Goal: Task Accomplishment & Management: Use online tool/utility

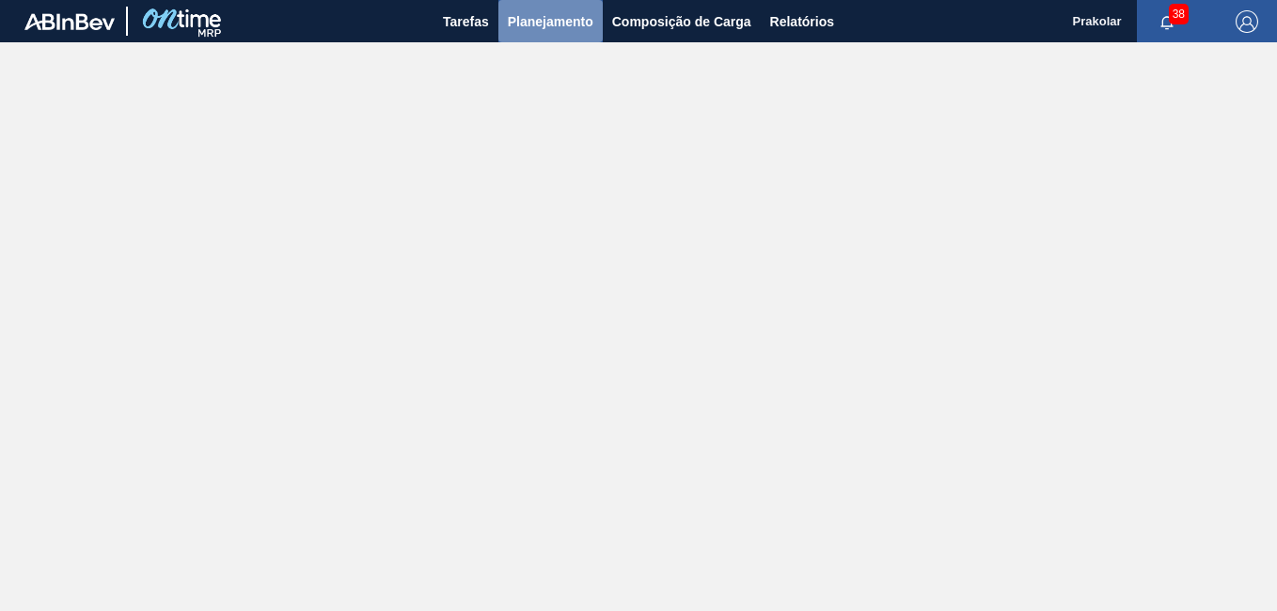
click at [584, 22] on span "Planejamento" at bounding box center [551, 21] width 86 height 23
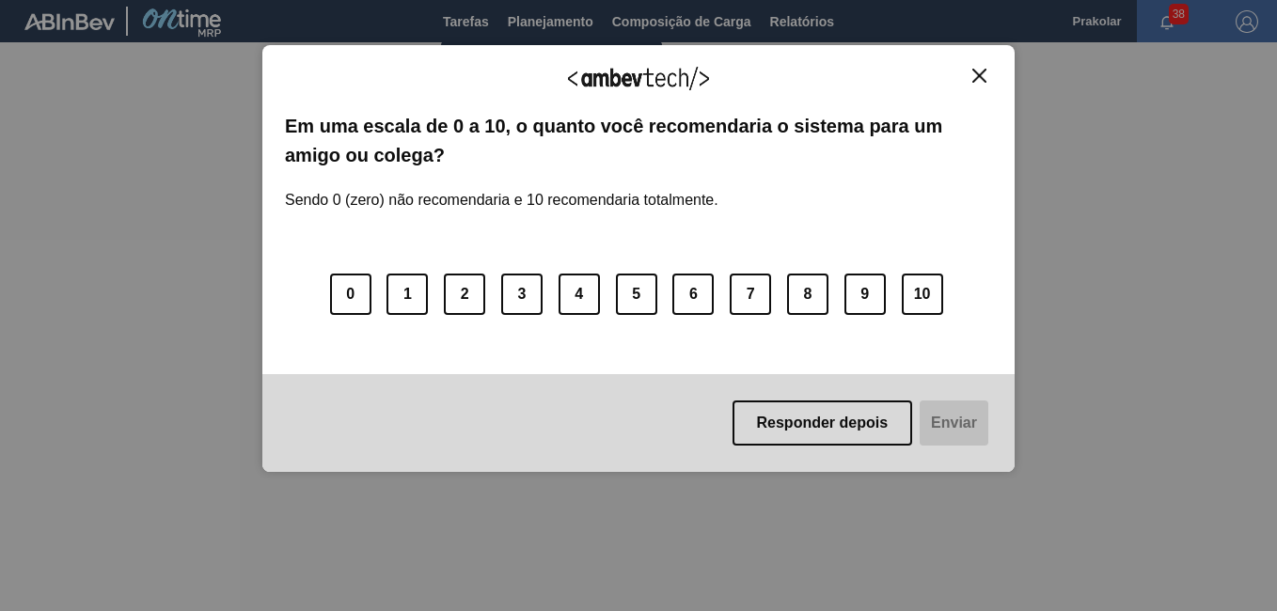
click at [980, 79] on img "Fechar" at bounding box center [979, 76] width 14 height 14
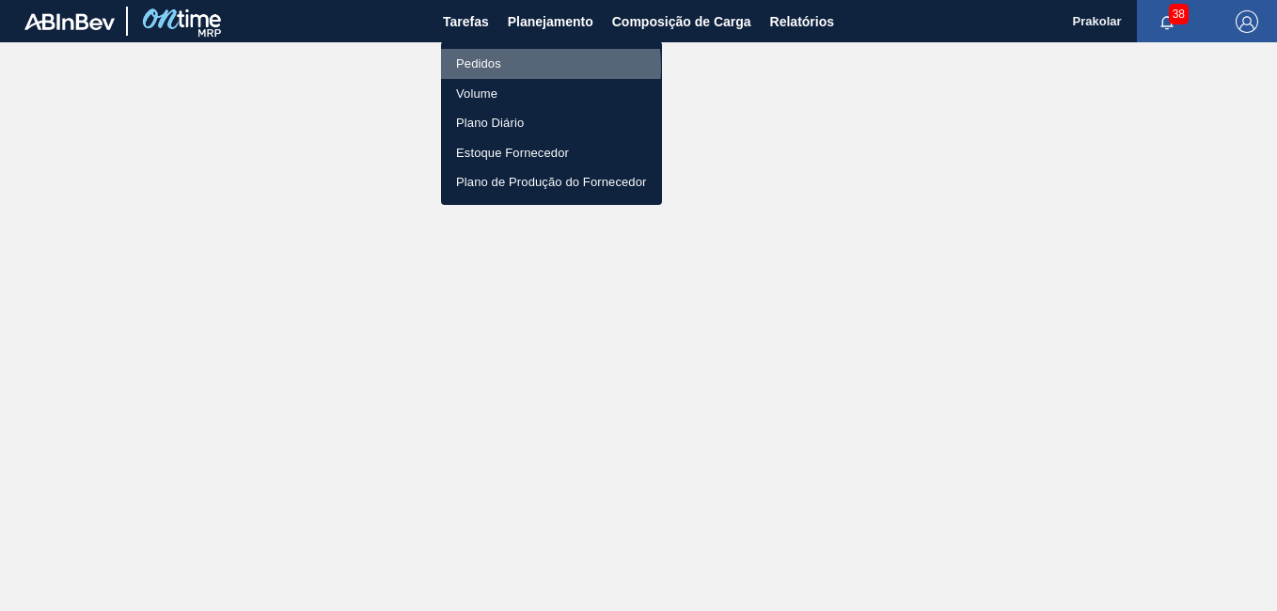
click at [487, 67] on li "Pedidos" at bounding box center [551, 64] width 221 height 30
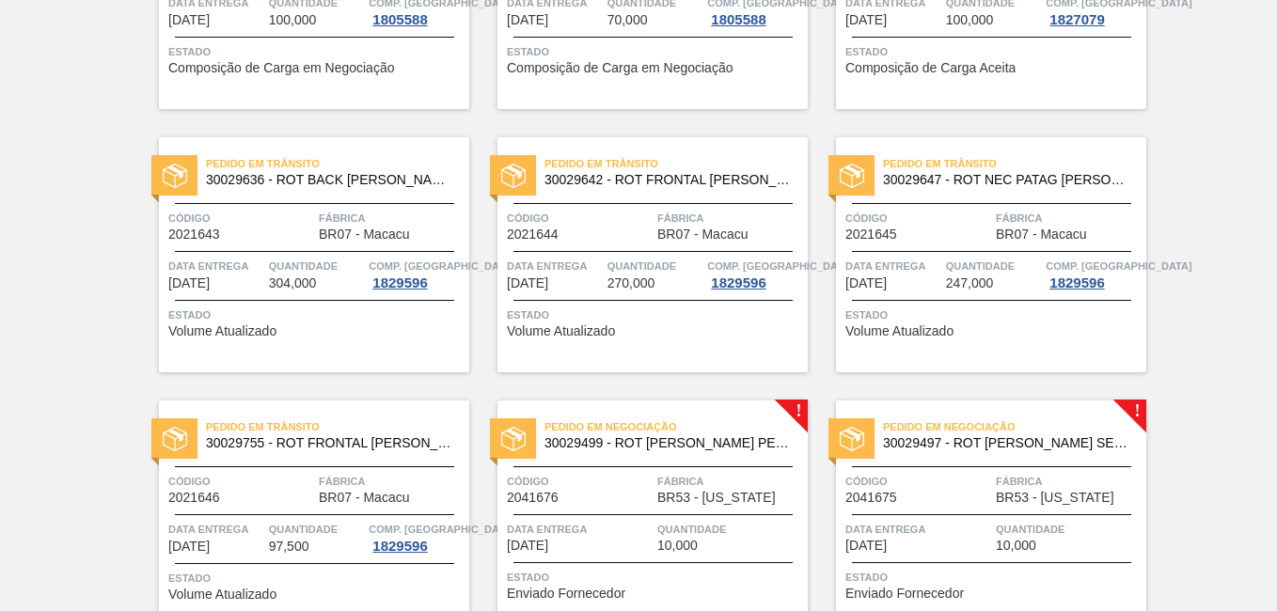
scroll to position [1440, 0]
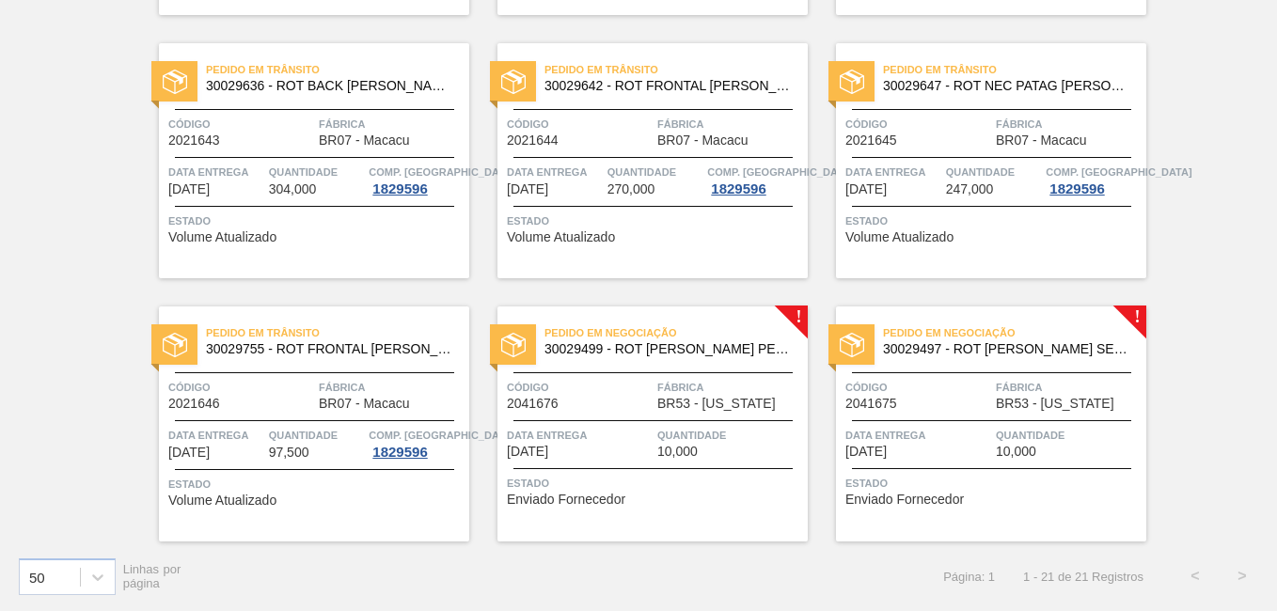
click at [687, 378] on span "Fábrica" at bounding box center [730, 387] width 146 height 19
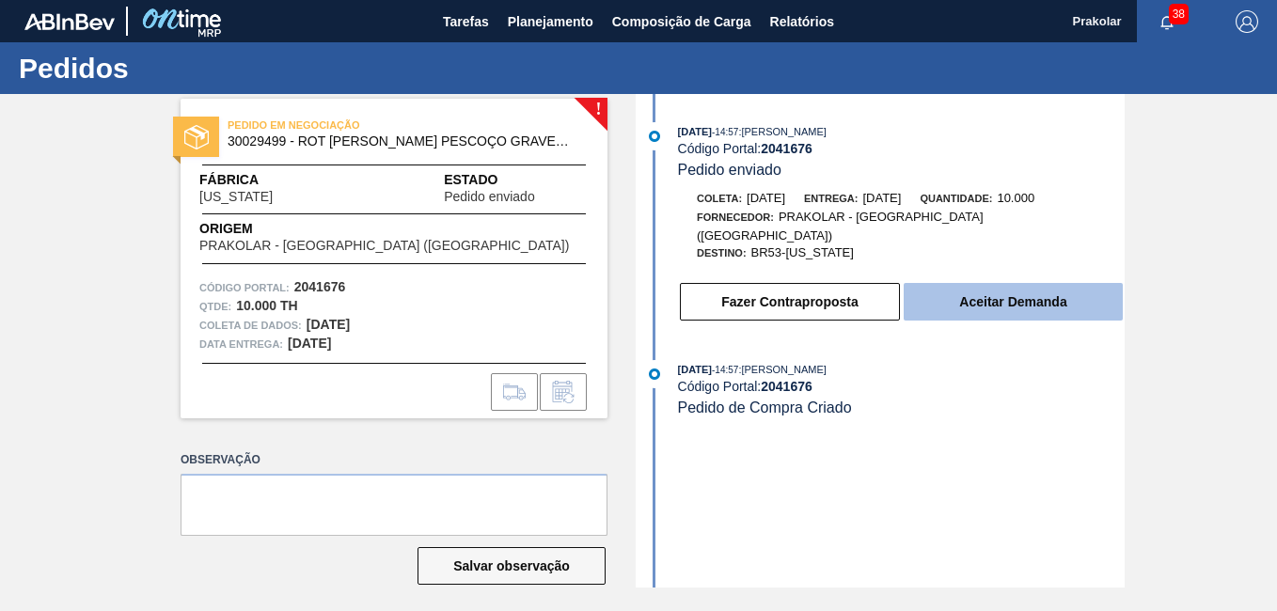
click at [986, 284] on button "Aceitar Demanda" at bounding box center [1012, 302] width 219 height 38
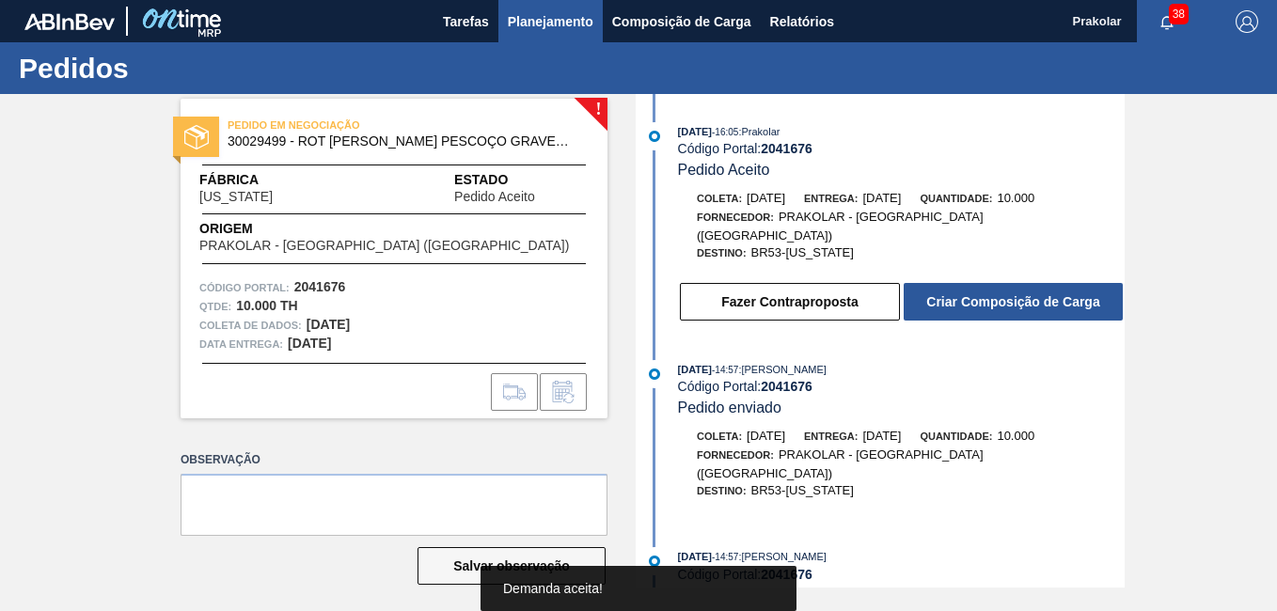
click at [562, 17] on span "Planejamento" at bounding box center [551, 21] width 86 height 23
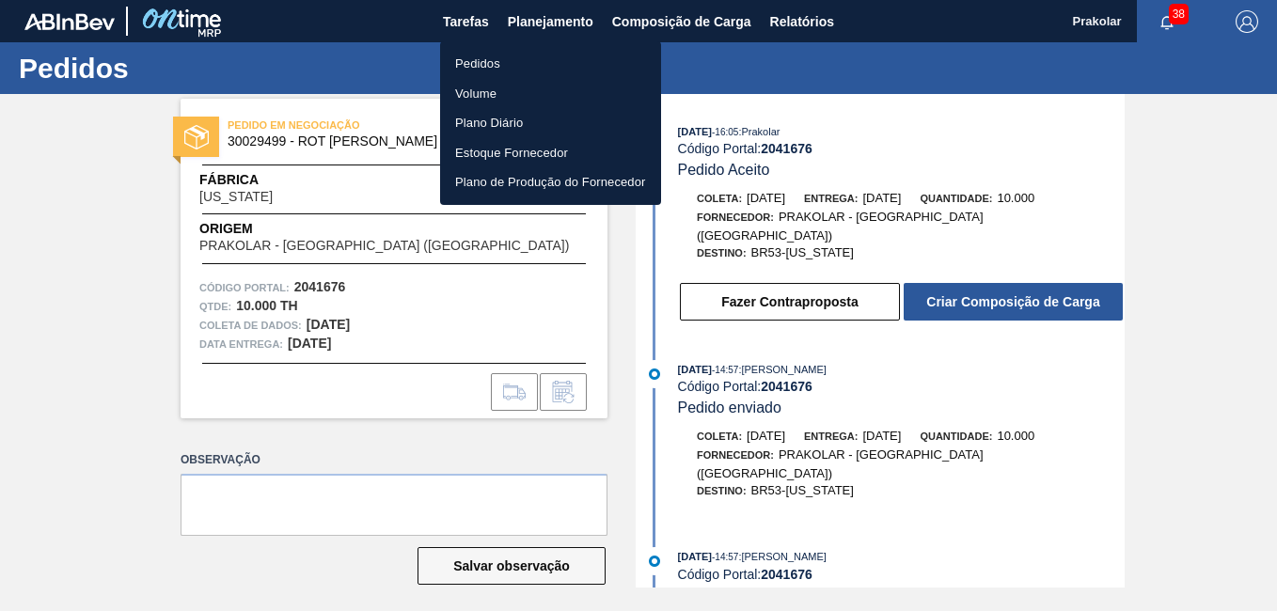
click at [496, 62] on li "Pedidos" at bounding box center [550, 64] width 221 height 30
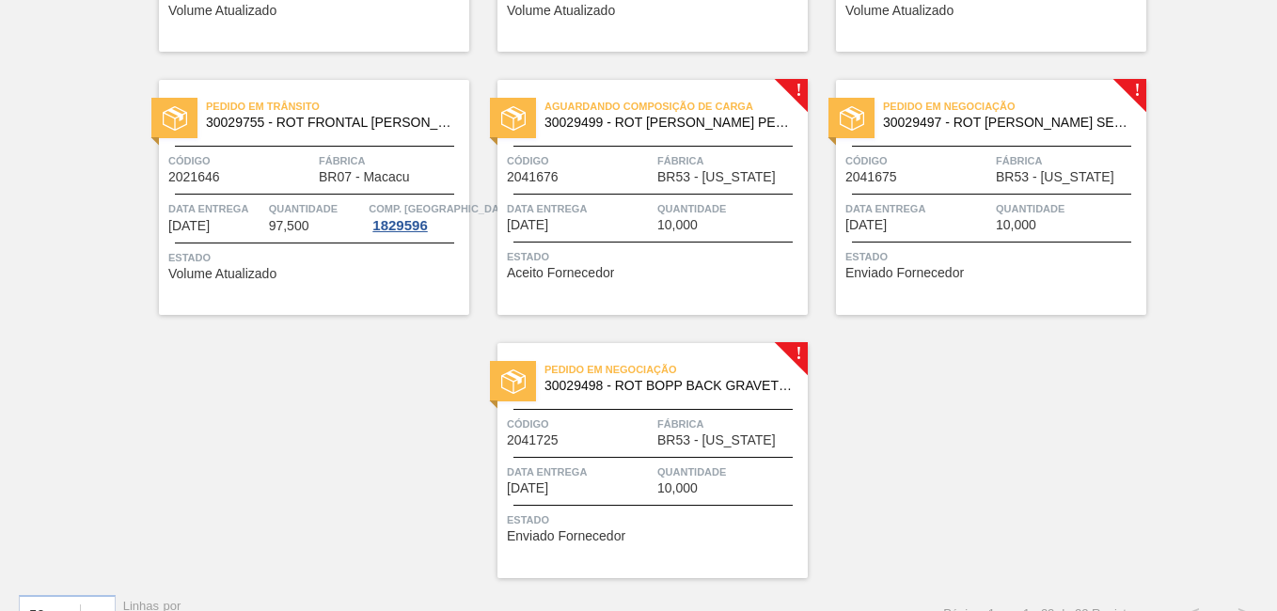
scroll to position [1692, 0]
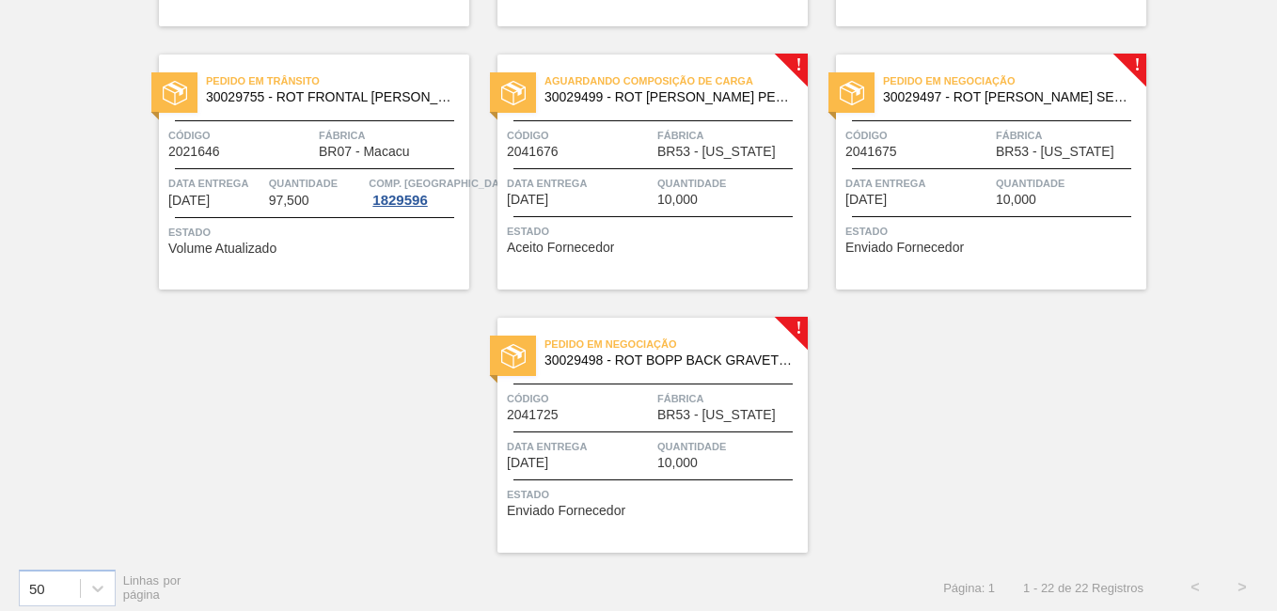
click at [1006, 165] on div "Pedido em Negociação 30029497 - ROT [PERSON_NAME] SEPULTURA FRONTAL 600ML Códig…" at bounding box center [991, 172] width 310 height 235
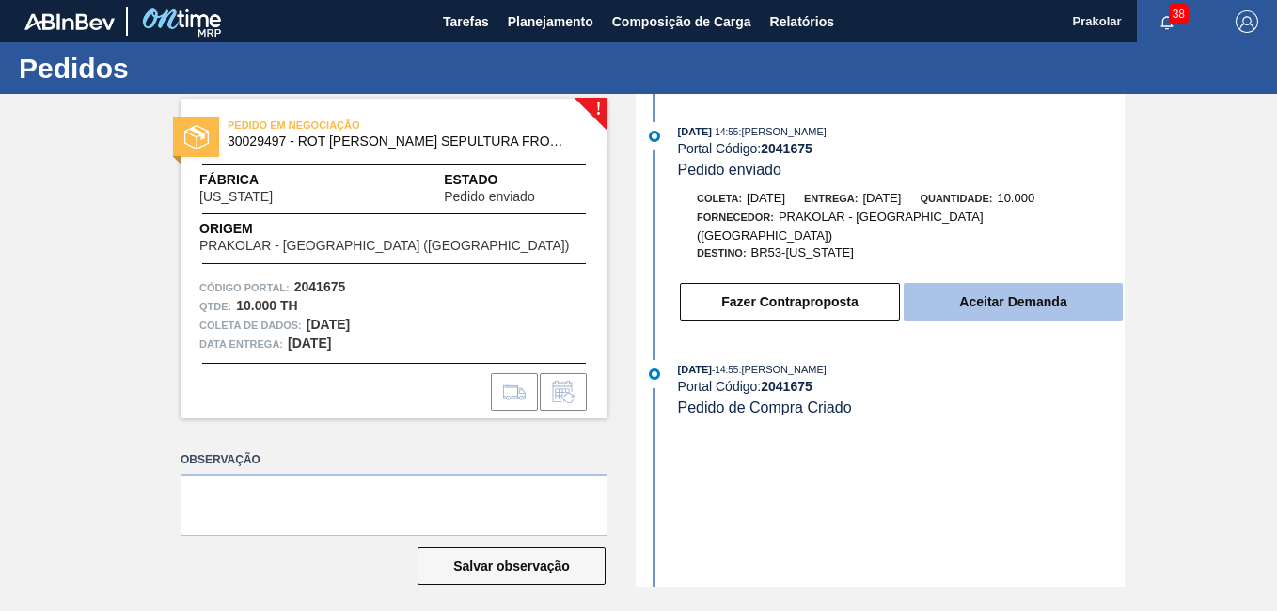
click at [1040, 289] on button "Aceitar Demanda" at bounding box center [1012, 302] width 219 height 38
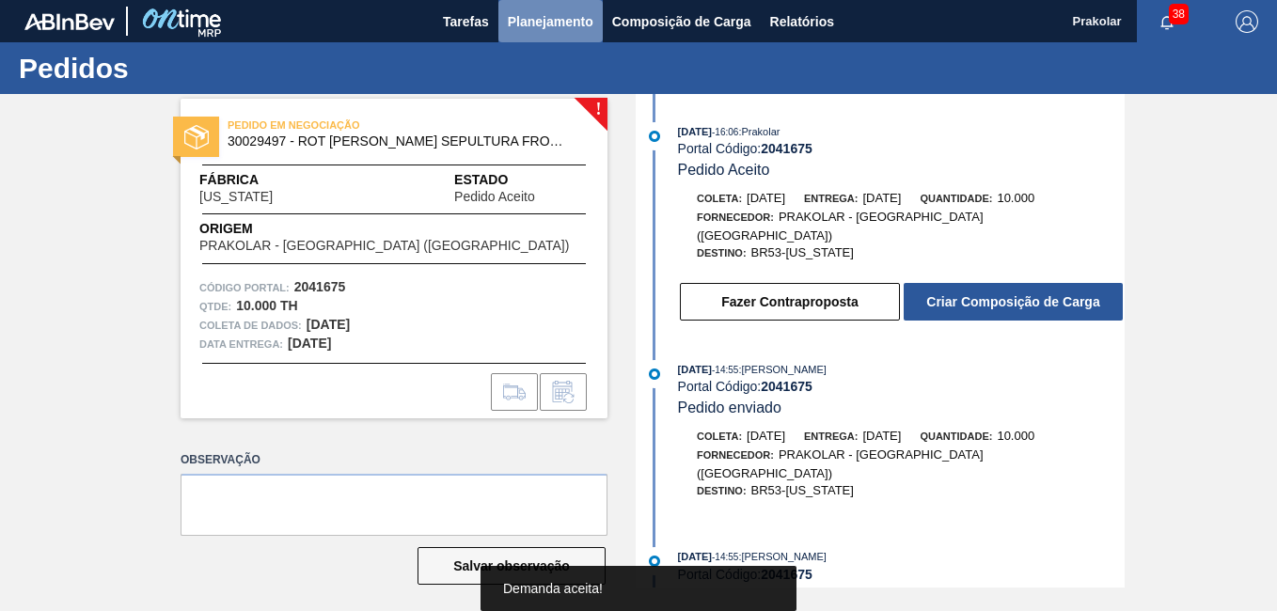
click at [578, 20] on span "Planejamento" at bounding box center [551, 21] width 86 height 23
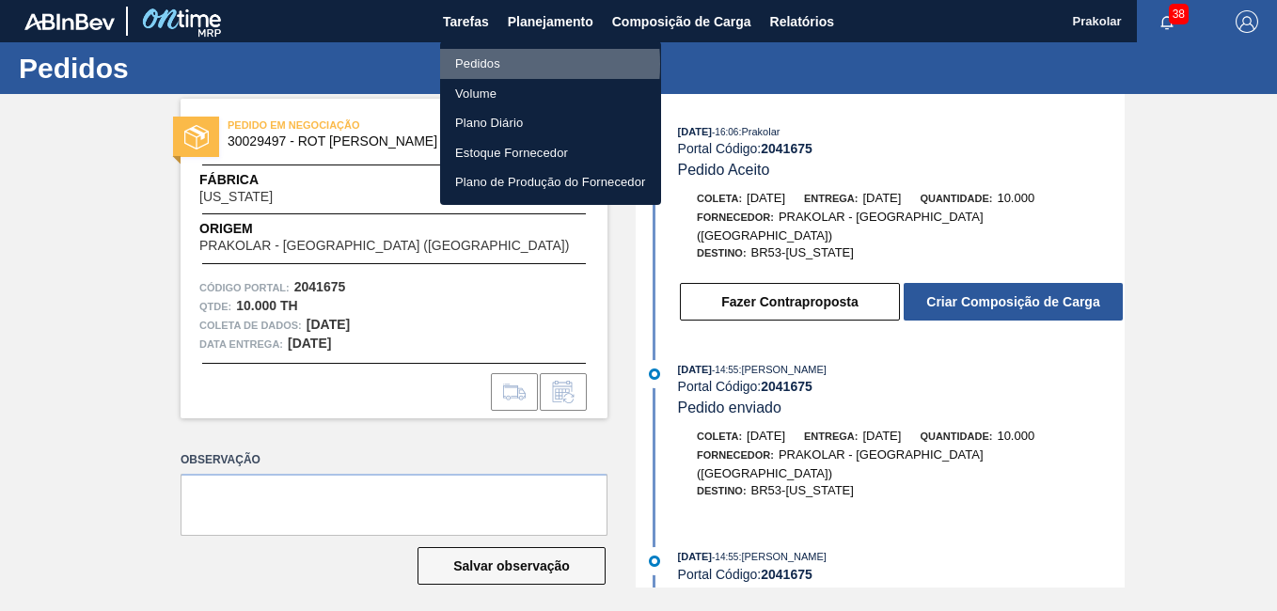
click at [474, 64] on li "Pedidos" at bounding box center [550, 64] width 221 height 30
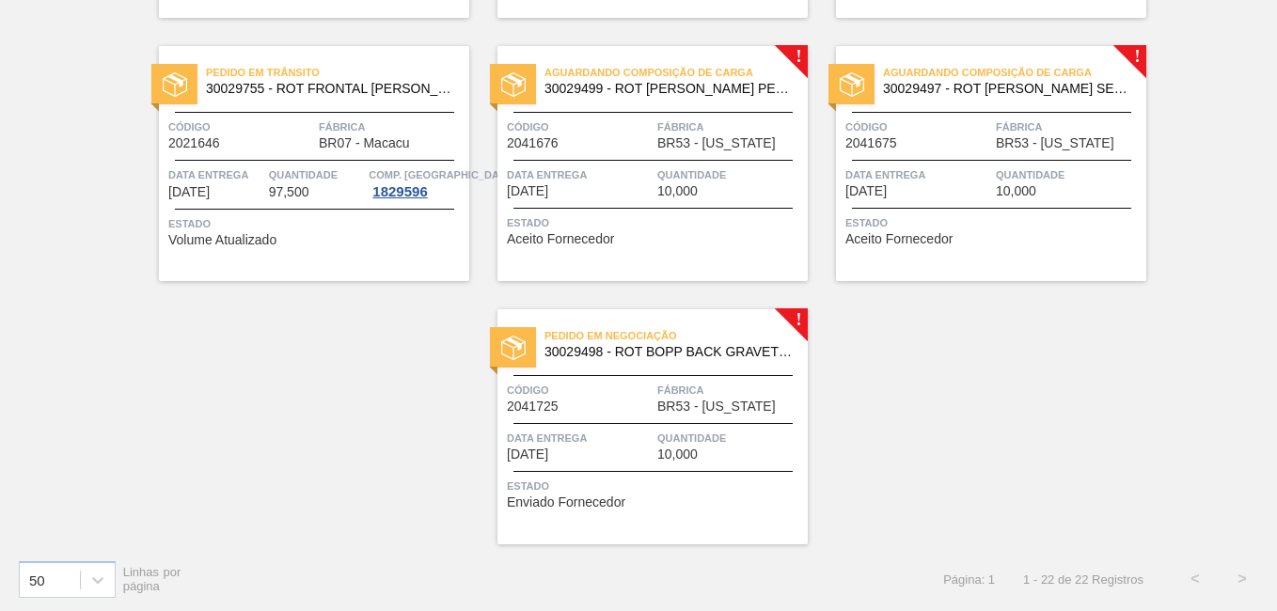
scroll to position [1703, 0]
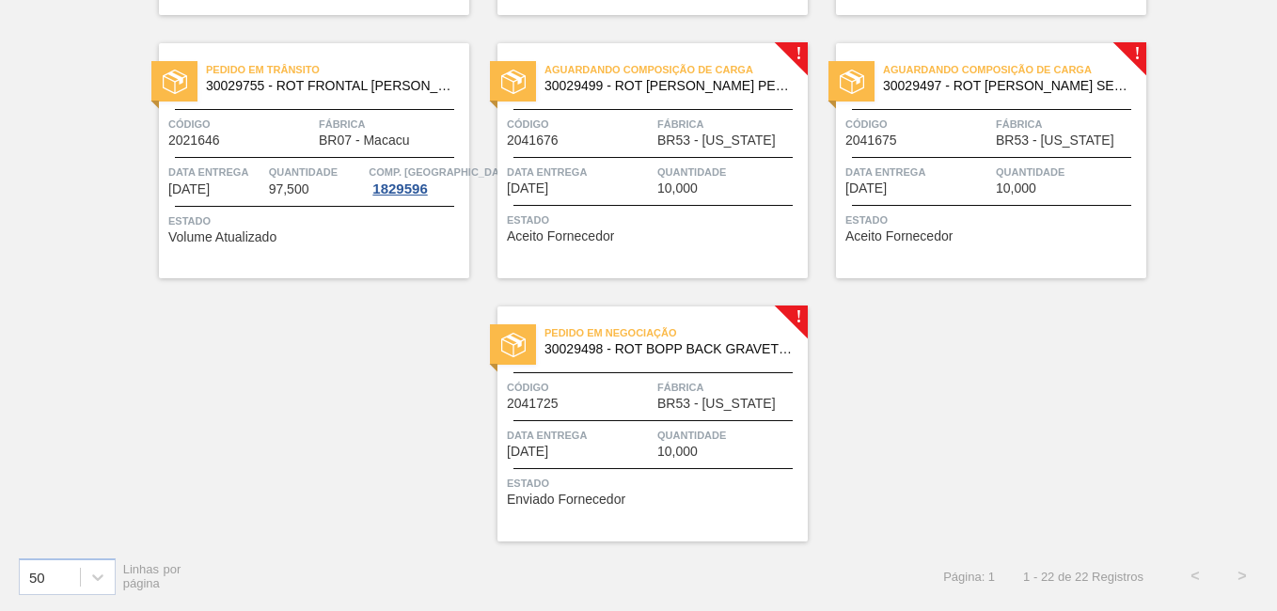
click at [698, 379] on span "Fábrica" at bounding box center [730, 387] width 146 height 19
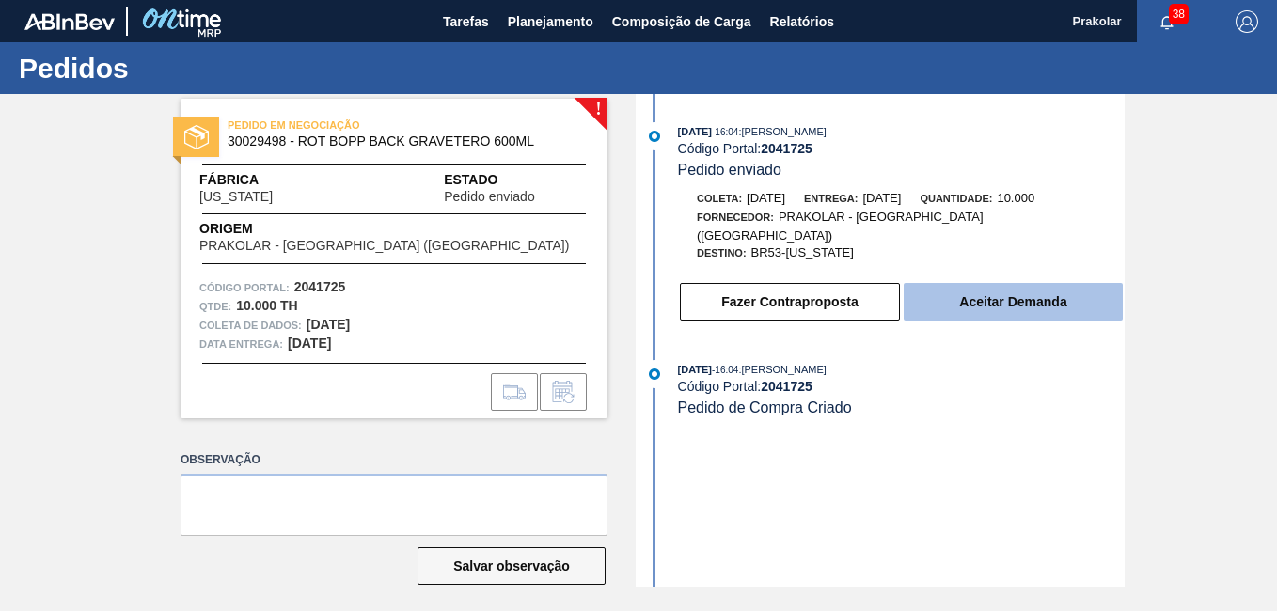
click at [1012, 292] on button "Aceitar Demanda" at bounding box center [1012, 302] width 219 height 38
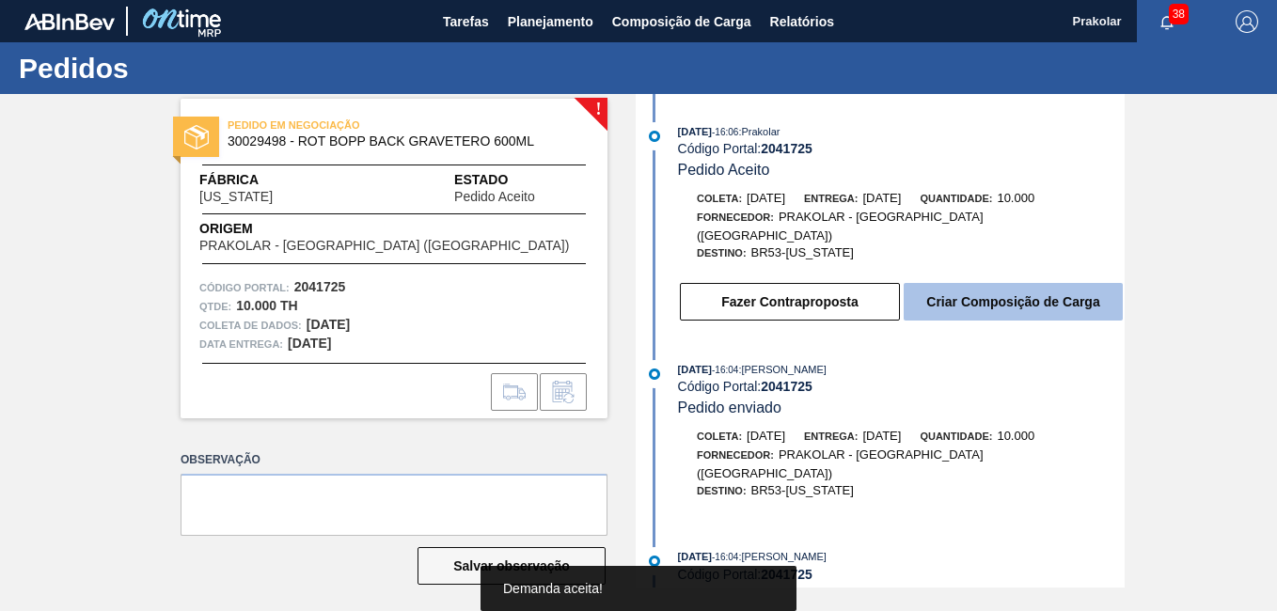
click at [994, 288] on button "Criar Composição de Carga" at bounding box center [1012, 302] width 219 height 38
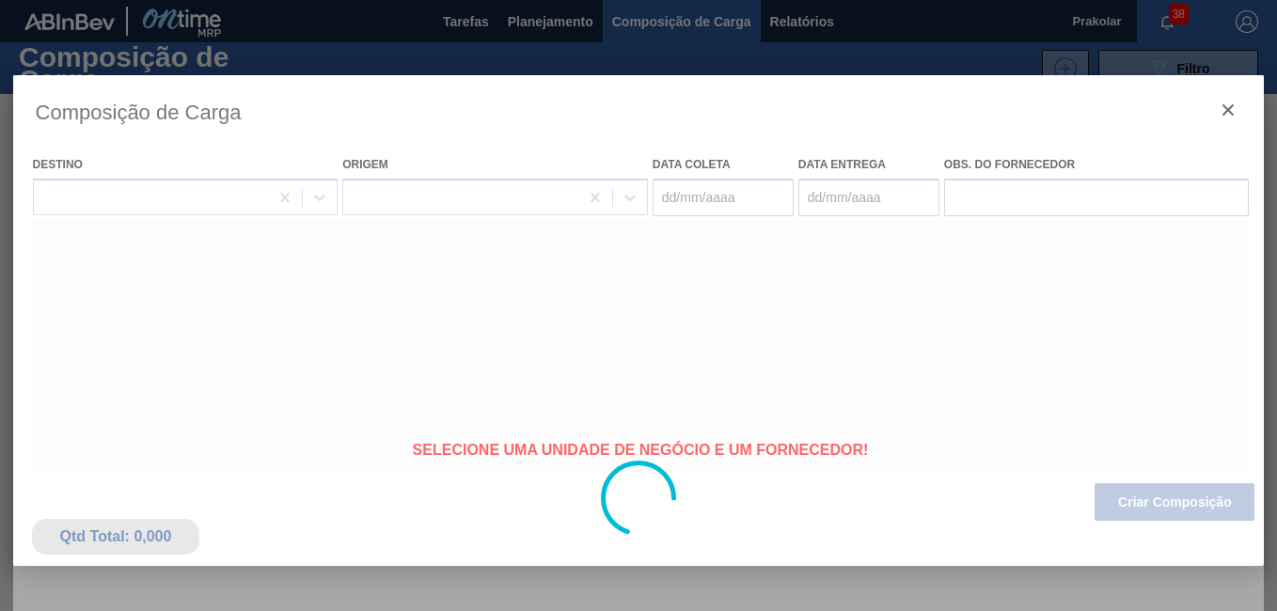
type coleta "[DATE]"
type entrega "[DATE]"
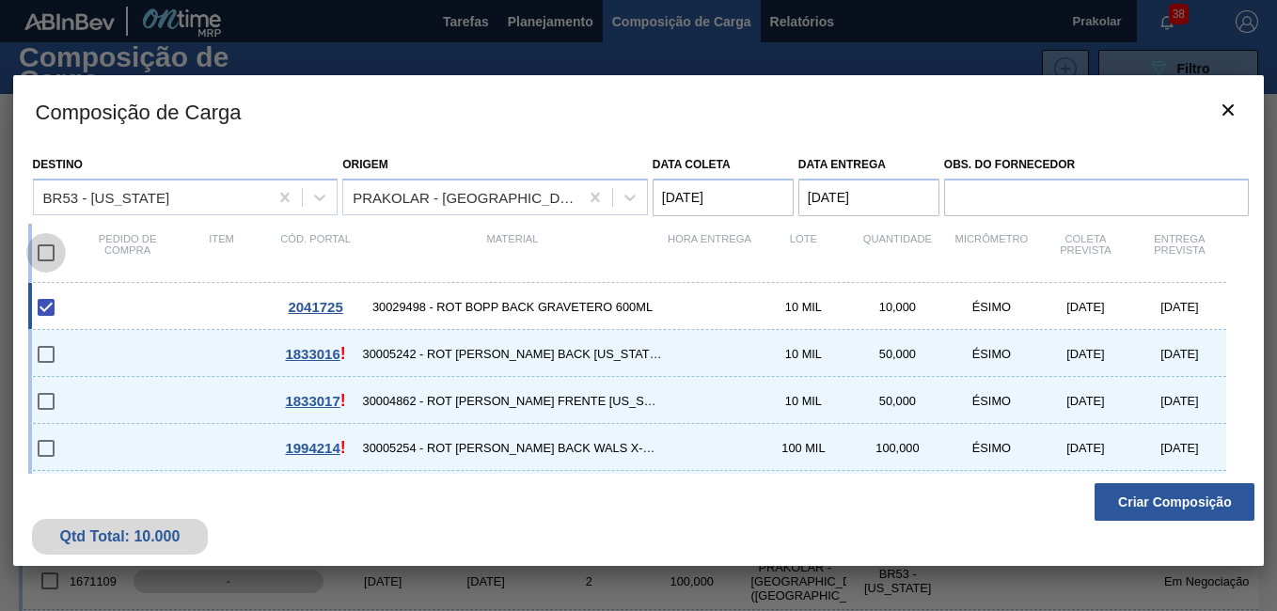
click at [46, 253] on input "checkbox" at bounding box center [45, 252] width 39 height 39
checkbox input "true"
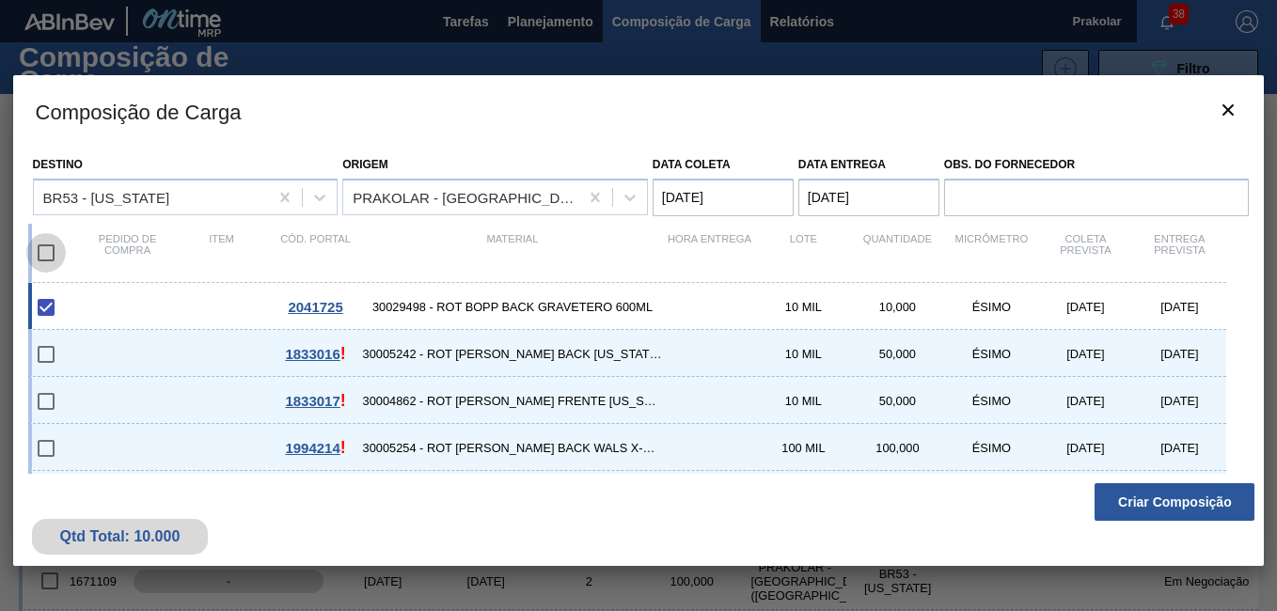
checkbox input "true"
click at [46, 353] on input "checkbox" at bounding box center [45, 354] width 39 height 39
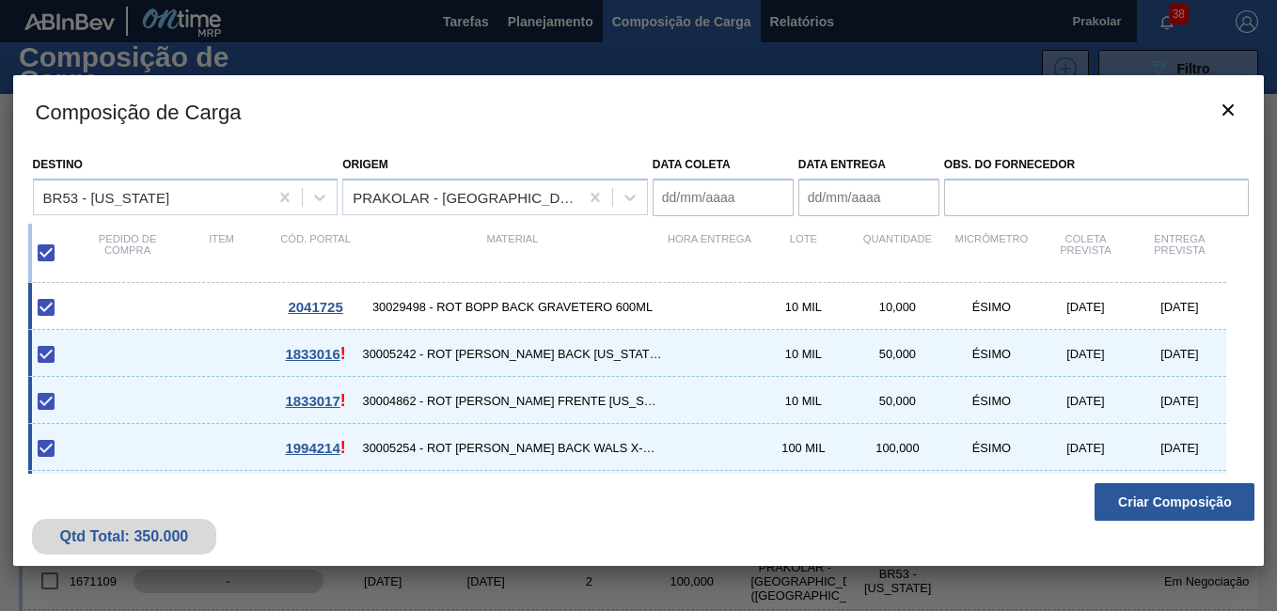
checkbox input "true"
click at [51, 396] on input "checkbox" at bounding box center [45, 401] width 39 height 39
checkbox input "true"
click at [46, 354] on input "checkbox" at bounding box center [45, 354] width 39 height 39
checkbox input "true"
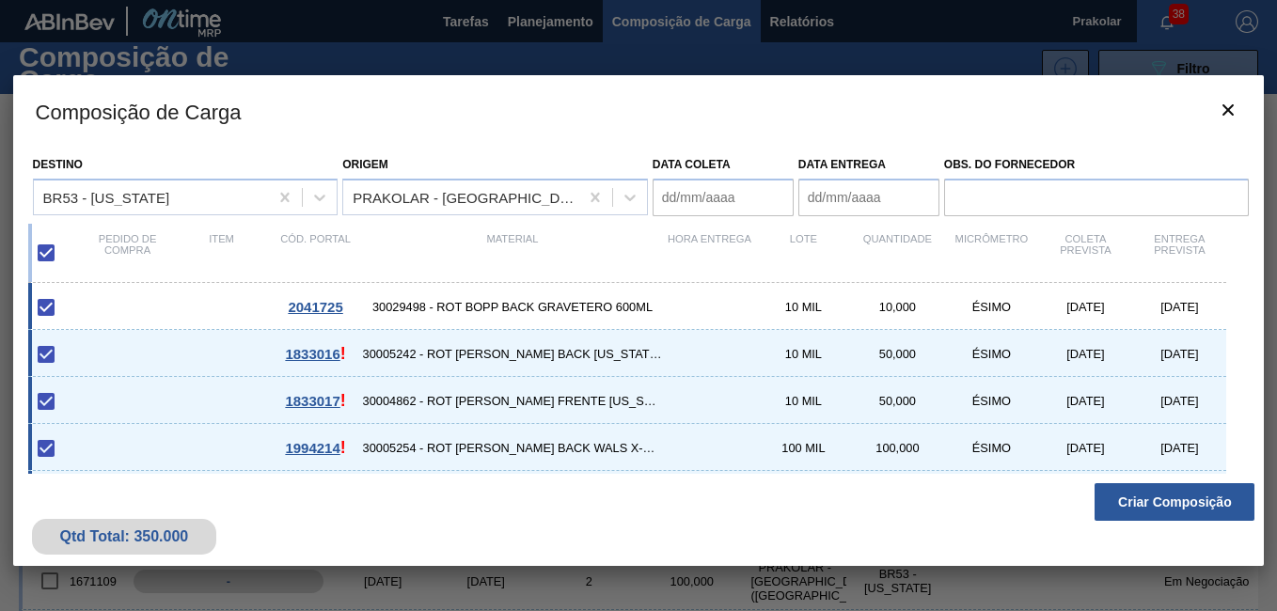
click at [79, 354] on div at bounding box center [59, 354] width 44 height 39
checkbox input "false"
click at [72, 396] on div at bounding box center [59, 401] width 44 height 39
checkbox input "false"
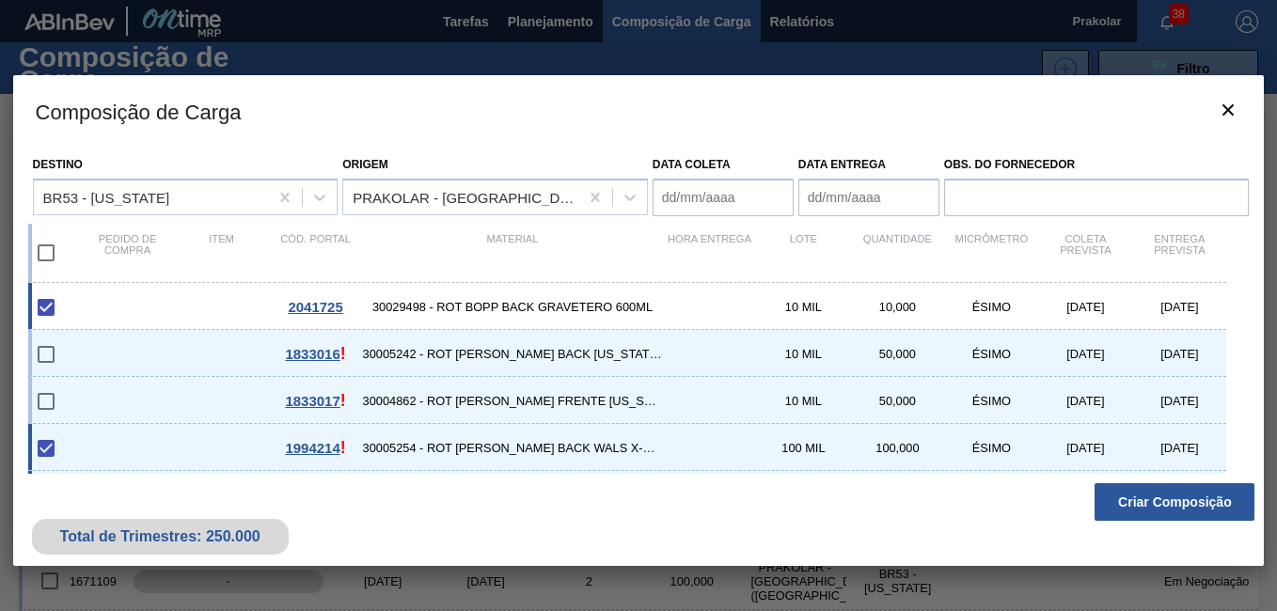
click at [77, 447] on div at bounding box center [59, 448] width 44 height 39
checkbox input "false"
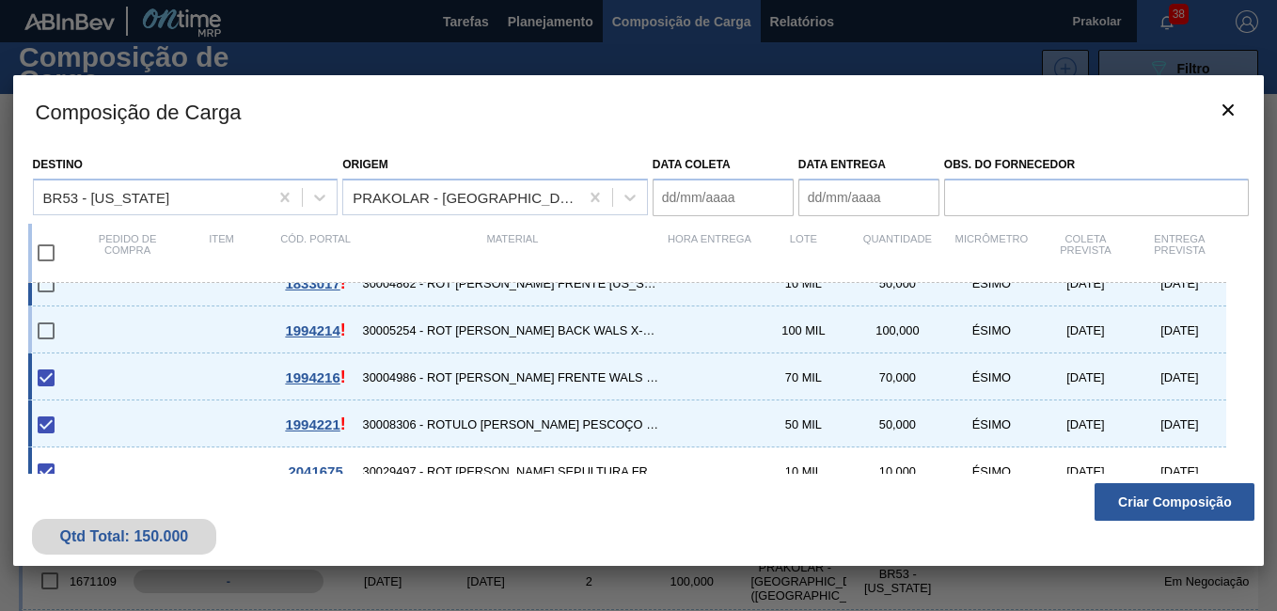
scroll to position [144, 0]
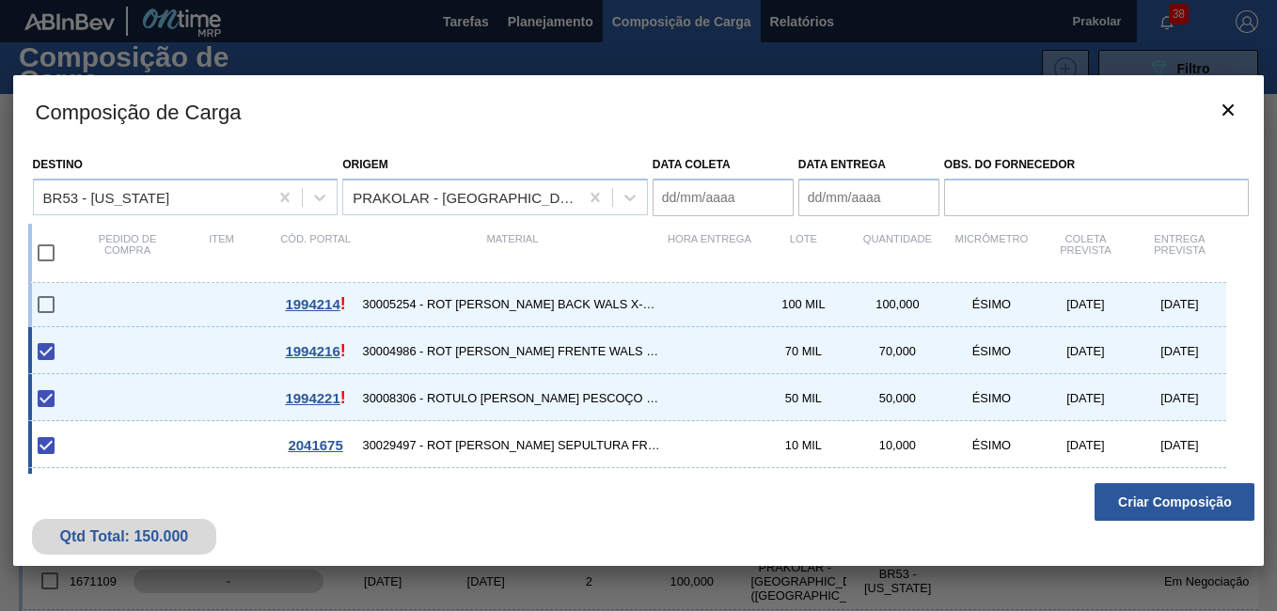
click at [88, 355] on div "1994216 ! 30004986 - ROT [PERSON_NAME] FRENTE WALS X-WALS 600ML IN65 70 MIL 70,…" at bounding box center [627, 350] width 1199 height 47
checkbox input "false"
click at [86, 402] on div "1994221 ! 30008306 - ROTULO [PERSON_NAME] PESCOÇO WALS X-WALS 600ML 50 MIL 50,0…" at bounding box center [627, 397] width 1199 height 47
type coleta "[DATE]"
type entrega "[DATE]"
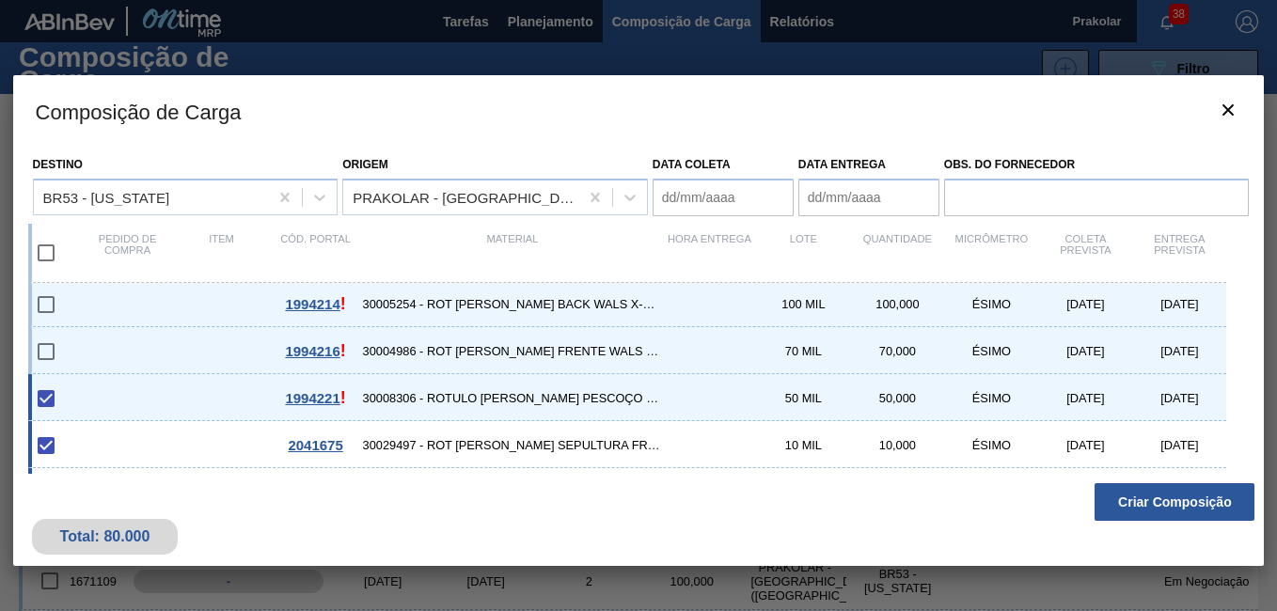
checkbox input "false"
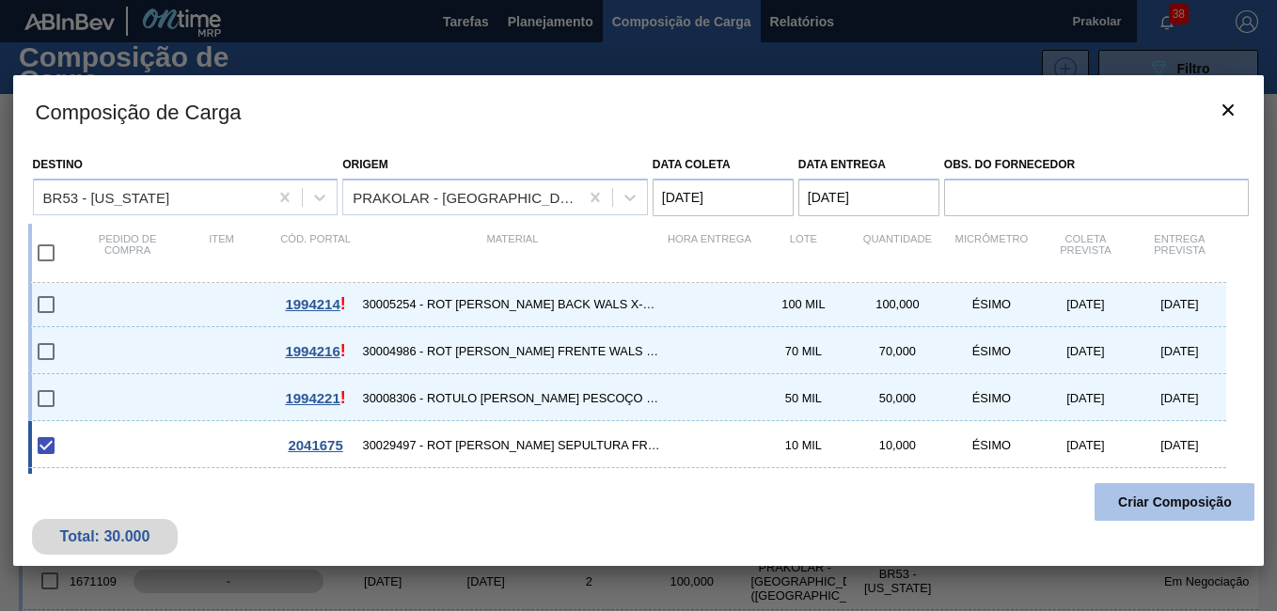
click at [1176, 510] on button "Criar Composição" at bounding box center [1174, 502] width 160 height 38
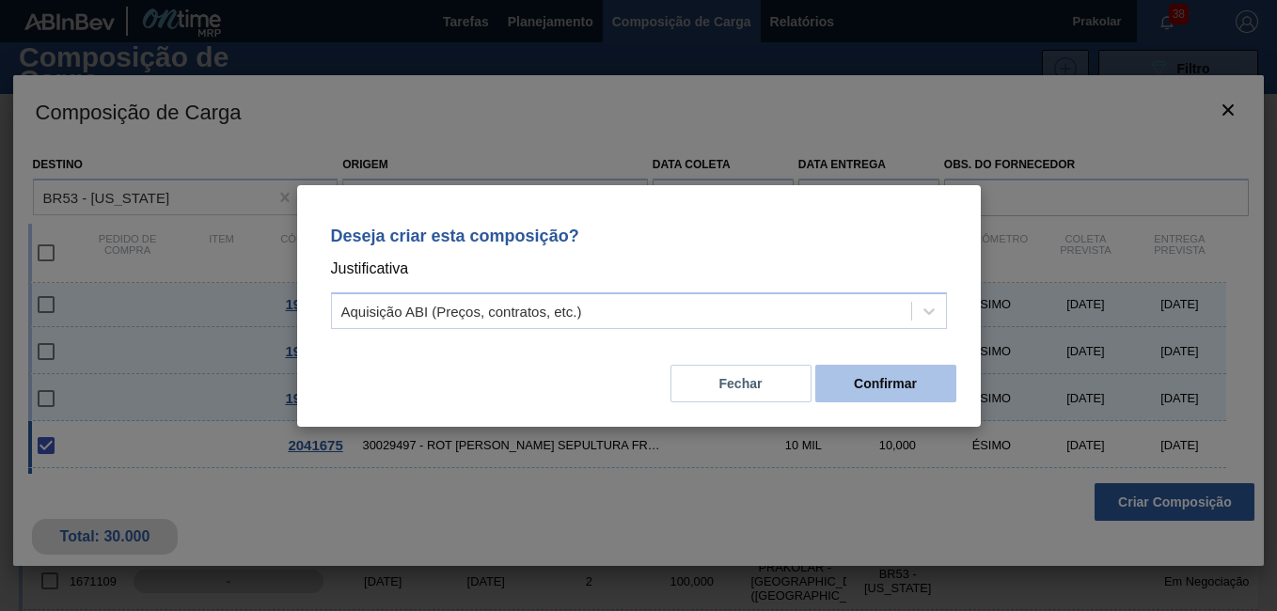
click at [895, 388] on button "Confirmar" at bounding box center [885, 384] width 141 height 38
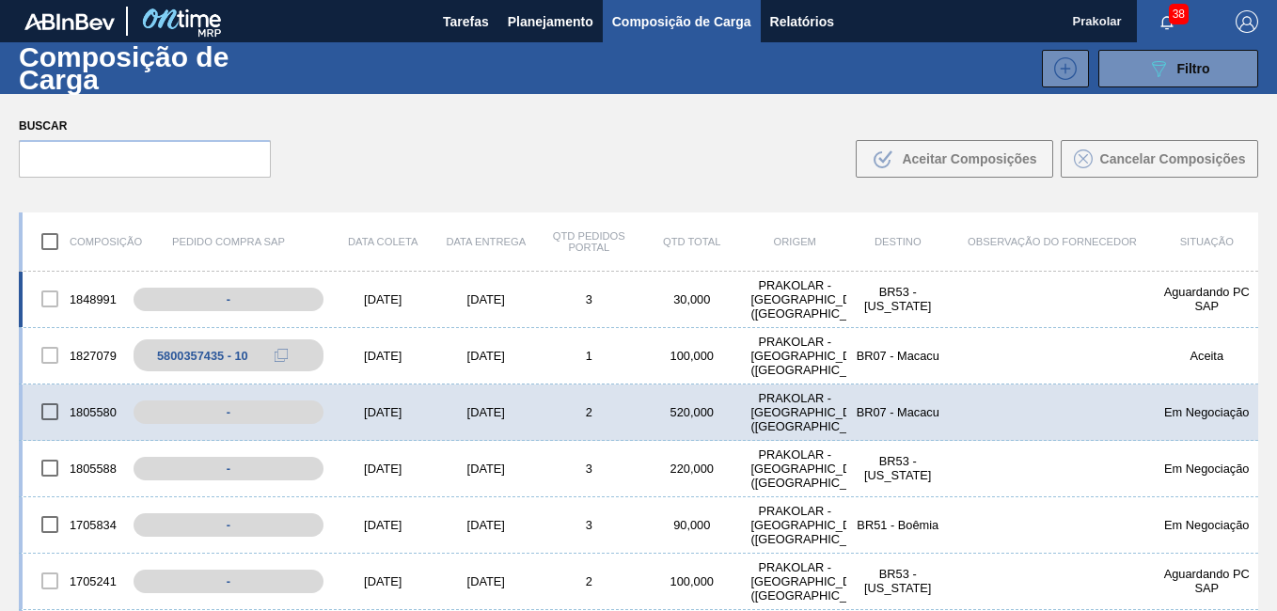
click at [479, 307] on div "1848991 - [DATE] [DATE] 3 30,000 PRAKOLAR - [GEOGRAPHIC_DATA] ([GEOGRAPHIC_DATA…" at bounding box center [638, 300] width 1239 height 56
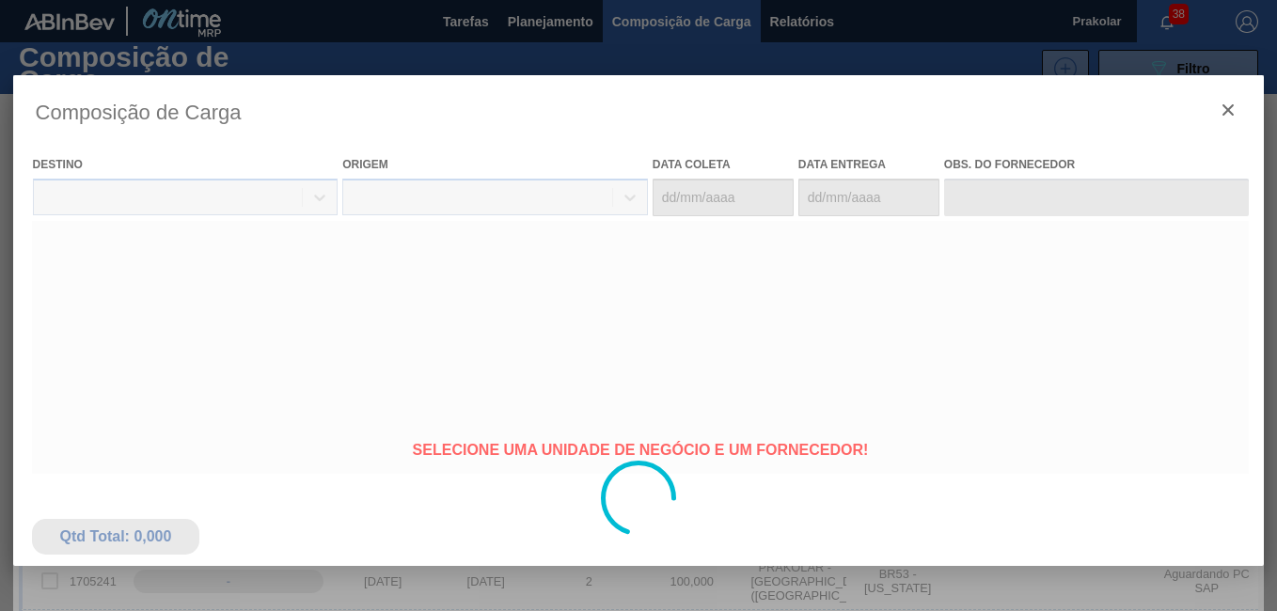
type coleta "[DATE]"
type entrega "[DATE]"
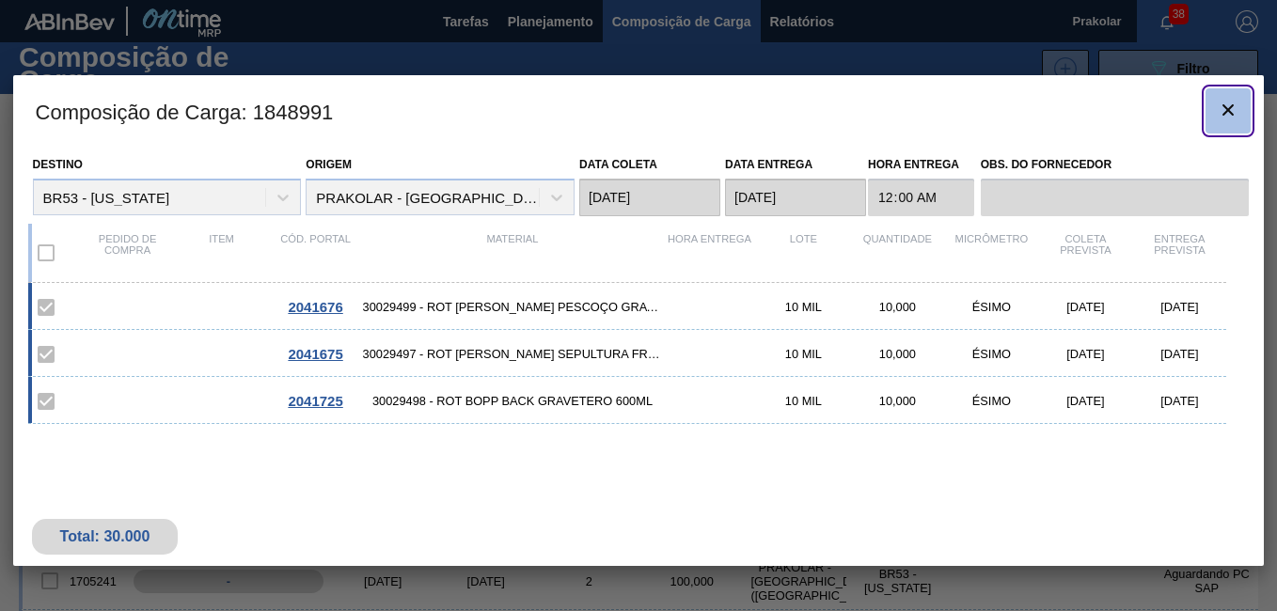
click at [1233, 103] on icon "botão de ícone" at bounding box center [1227, 110] width 23 height 23
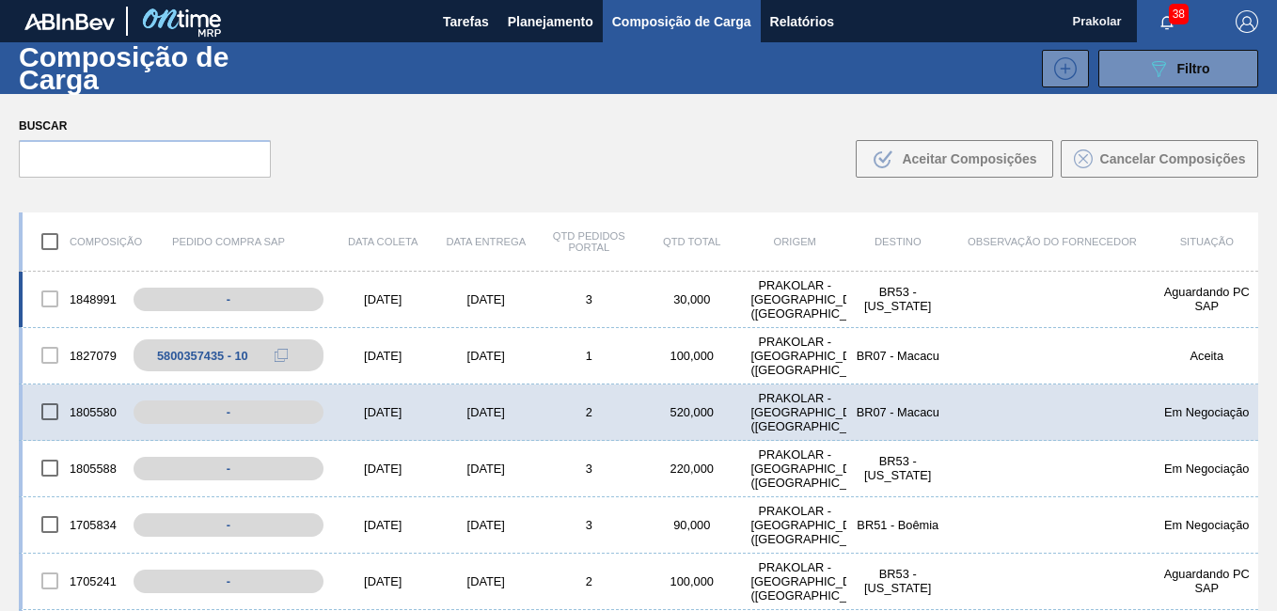
click at [902, 304] on div "BR53 - [US_STATE]" at bounding box center [897, 299] width 103 height 28
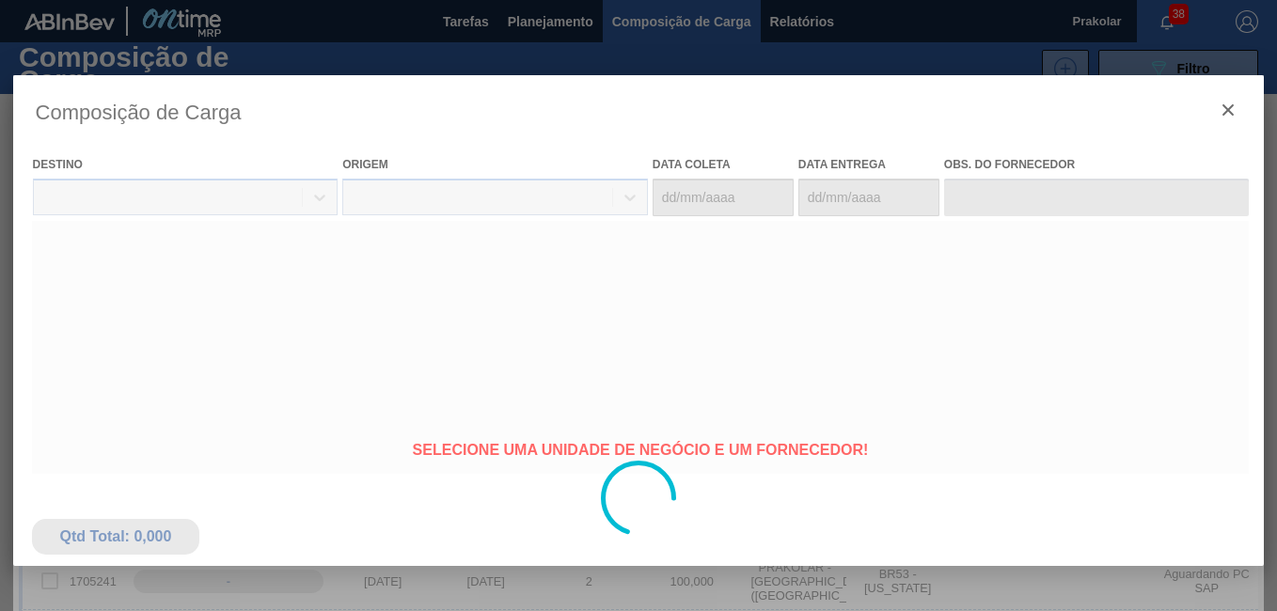
type coleta "[DATE]"
type entrega "[DATE]"
